Goal: Information Seeking & Learning: Learn about a topic

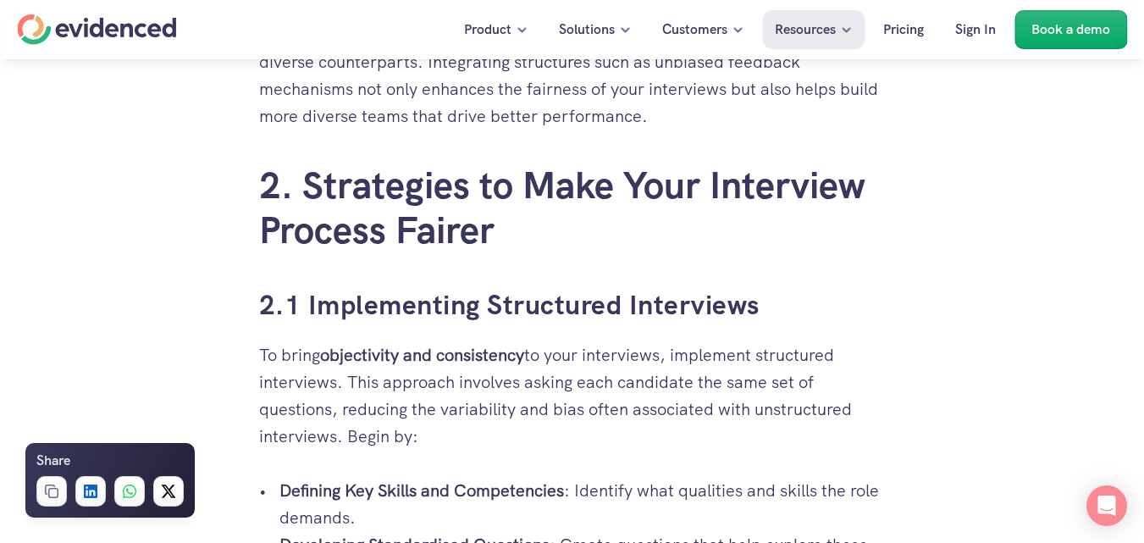
scroll to position [2117, 0]
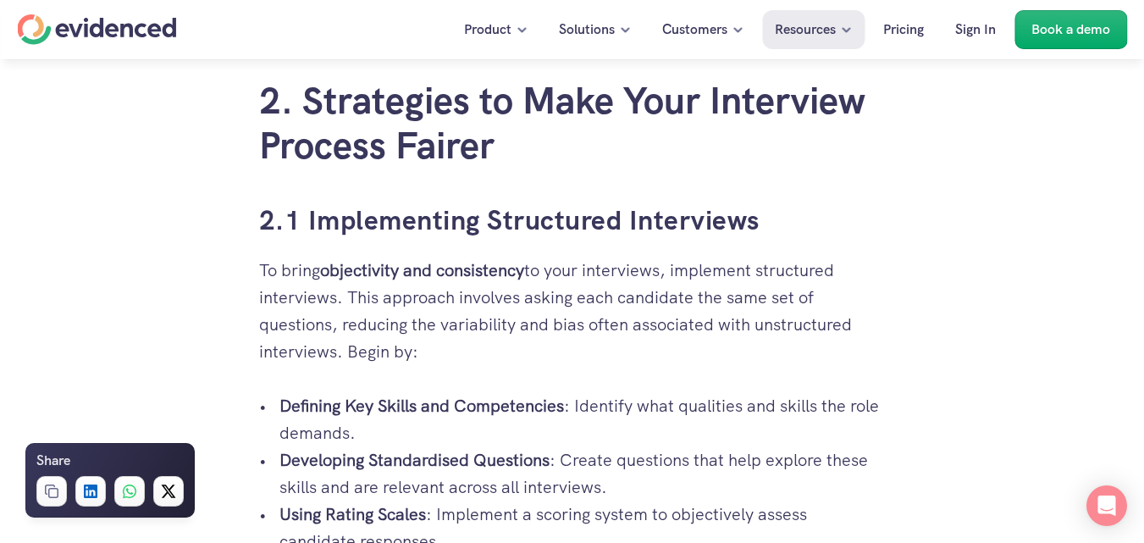
drag, startPoint x: 263, startPoint y: 270, endPoint x: 343, endPoint y: 350, distance: 113.2
click at [343, 350] on p "To bring objectivity and consistency to your interviews, implement structured i…" at bounding box center [572, 311] width 627 height 108
copy p "To bring objectivity and consistency to your interviews, implement structured i…"
click at [334, 444] on p "Defining Key Skills and Competencies : Identify what qualities and skills the r…" at bounding box center [582, 419] width 606 height 54
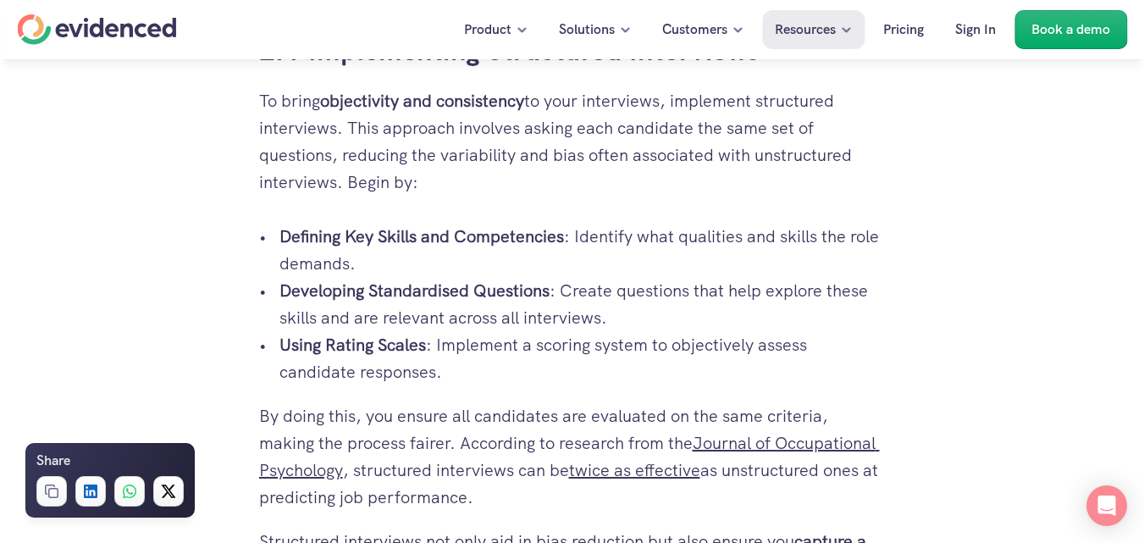
click at [284, 235] on strong "Defining Key Skills and Competencies" at bounding box center [421, 236] width 285 height 22
drag, startPoint x: 276, startPoint y: 235, endPoint x: 565, endPoint y: 246, distance: 289.0
click at [565, 246] on ul "Defining Key Skills and Competencies : Identify what qualities and skills the r…" at bounding box center [572, 304] width 627 height 163
copy strong "Defining Key Skills and Competencies"
click at [589, 300] on p "Developing Standardised Questions : Create questions that help explore these sk…" at bounding box center [582, 304] width 606 height 54
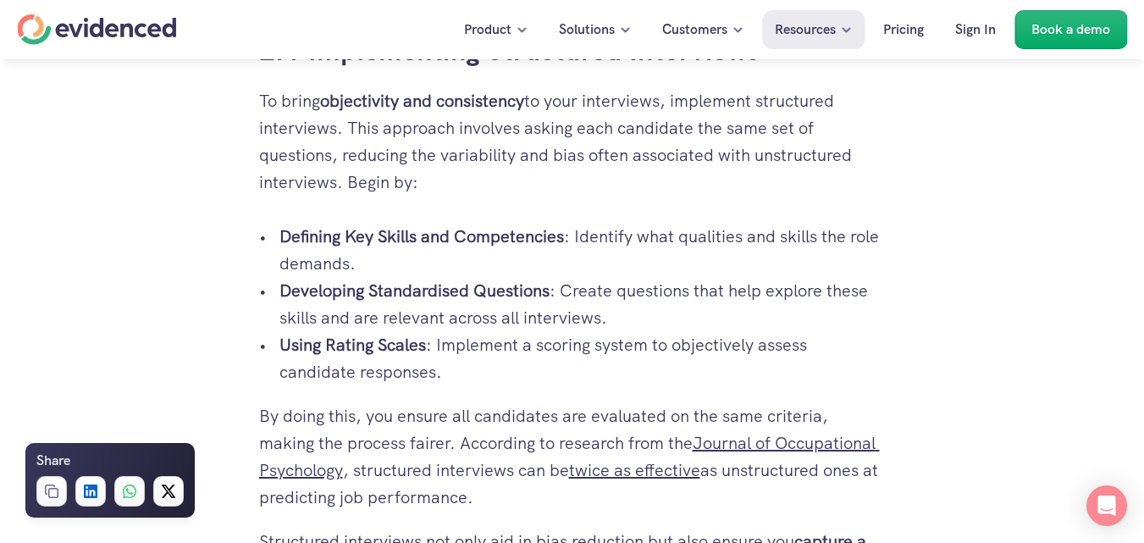
drag, startPoint x: 575, startPoint y: 238, endPoint x: 627, endPoint y: 262, distance: 56.8
click at [627, 262] on p "Defining Key Skills and Competencies : Identify what qualities and skills the r…" at bounding box center [582, 250] width 606 height 54
copy p "Identify what qualities and skills the role demands."
click at [276, 289] on ul "Defining Key Skills and Competencies : Identify what qualities and skills the r…" at bounding box center [572, 304] width 627 height 163
drag, startPoint x: 283, startPoint y: 289, endPoint x: 548, endPoint y: 293, distance: 265.1
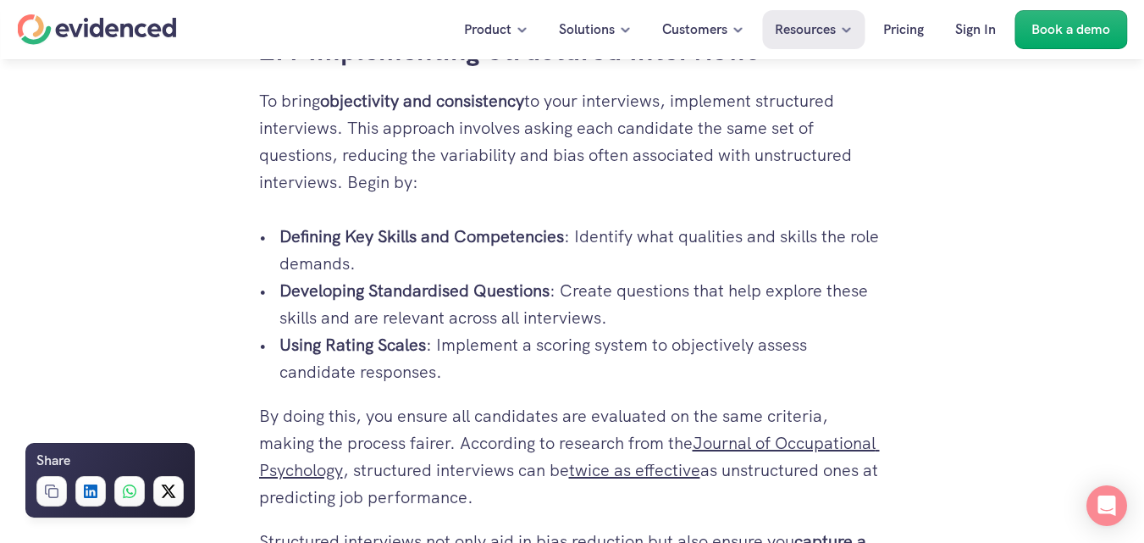
click at [548, 293] on strong "Developing Standardised Questions" at bounding box center [414, 290] width 270 height 22
copy strong "Developing Standardised Questions"
drag, startPoint x: 563, startPoint y: 289, endPoint x: 600, endPoint y: 322, distance: 49.8
click at [600, 322] on p "Developing Standardised Questions : Create questions that help explore these sk…" at bounding box center [582, 304] width 606 height 54
copy p "Create questions that help explore these skills and are relevant across all int…"
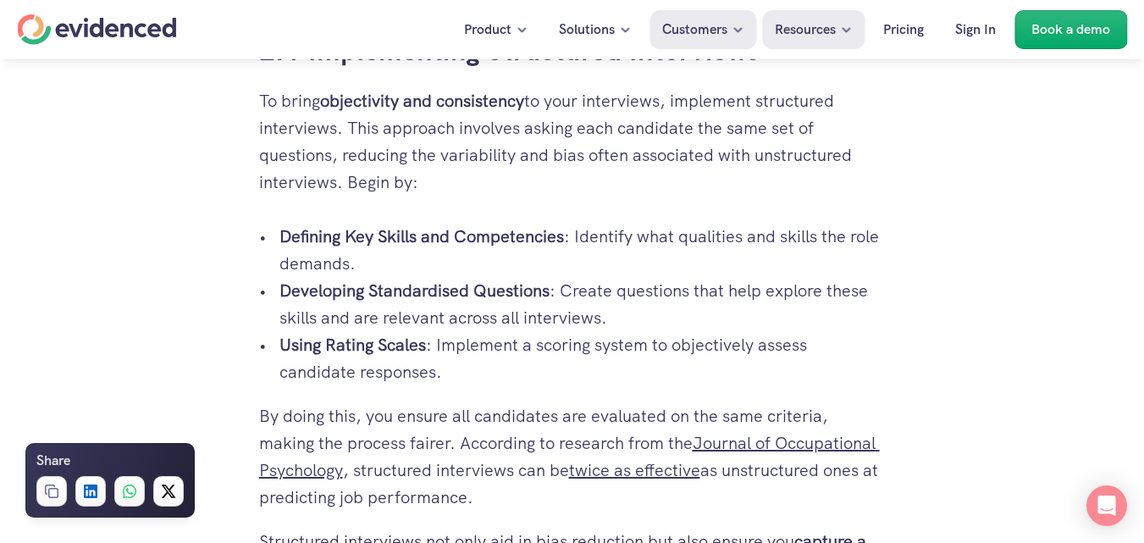
click at [416, 310] on p "Developing Standardised Questions : Create questions that help explore these sk…" at bounding box center [582, 304] width 606 height 54
drag, startPoint x: 279, startPoint y: 340, endPoint x: 428, endPoint y: 349, distance: 148.5
click at [428, 349] on p "Using Rating Scales : Implement a scoring system to objectively assess candidat…" at bounding box center [582, 358] width 606 height 54
copy strong "Using Rating Scales"
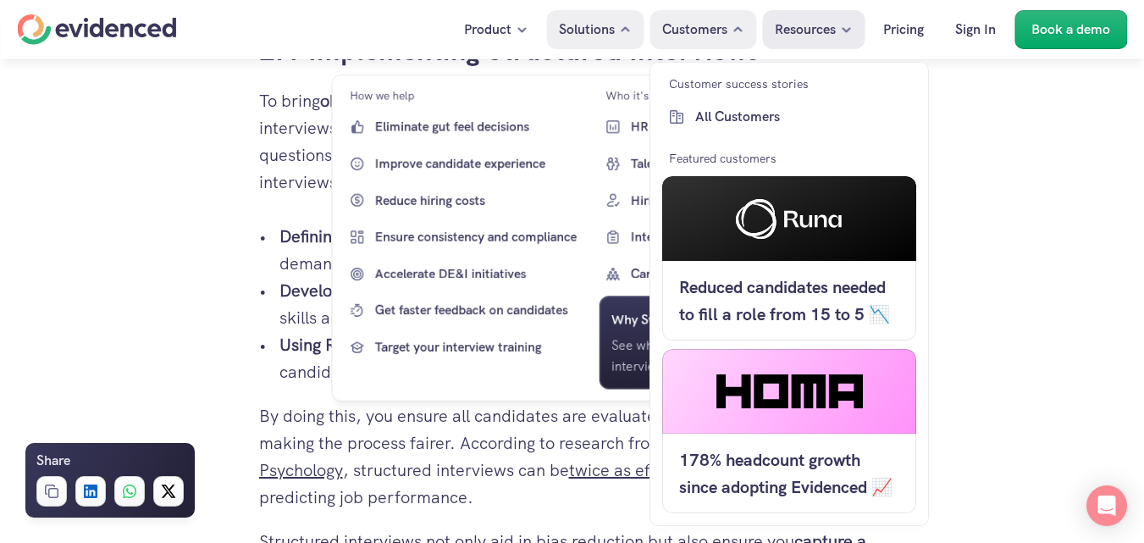
click at [391, 457] on p "By doing this, you ensure all candidates are evaluated on the same criteria, ma…" at bounding box center [572, 456] width 627 height 108
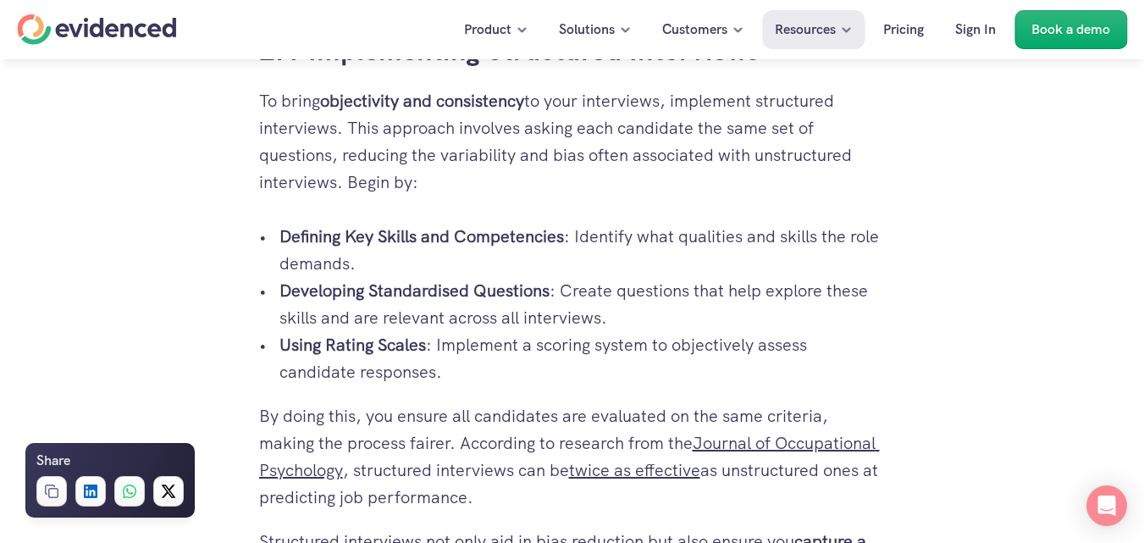
drag, startPoint x: 434, startPoint y: 339, endPoint x: 433, endPoint y: 361, distance: 22.0
click at [433, 361] on p "Using Rating Scales : Implement a scoring system to objectively assess candidat…" at bounding box center [582, 358] width 606 height 54
copy p "Implement a scoring system to objectively assess candidate responses"
click at [296, 404] on p "By doing this, you ensure all candidates are evaluated on the same criteria, ma…" at bounding box center [572, 456] width 627 height 108
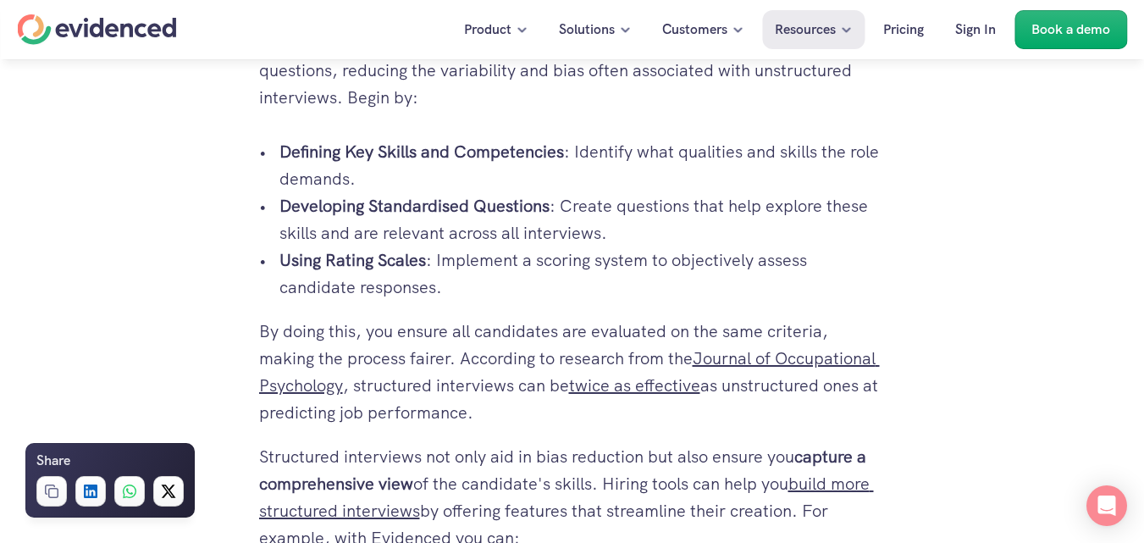
scroll to position [2456, 0]
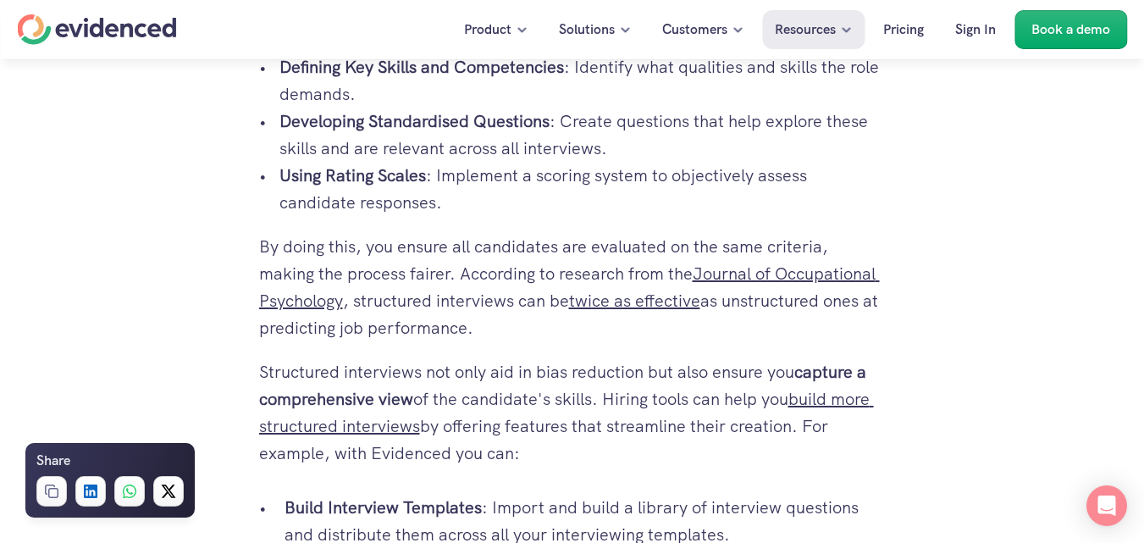
drag, startPoint x: 253, startPoint y: 236, endPoint x: 494, endPoint y: 334, distance: 259.5
copy p "By doing this, you ensure all candidates are evaluated on the same criteria, ma…"
